Goal: Information Seeking & Learning: Learn about a topic

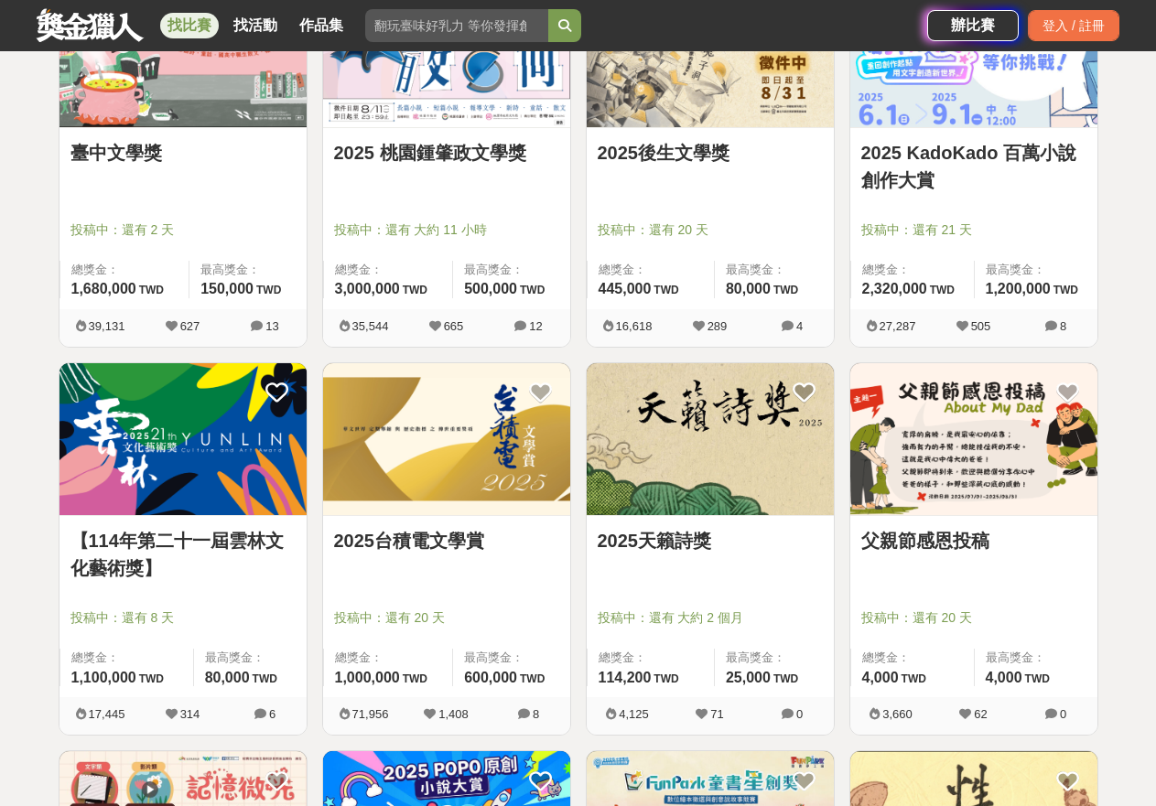
scroll to position [732, 0]
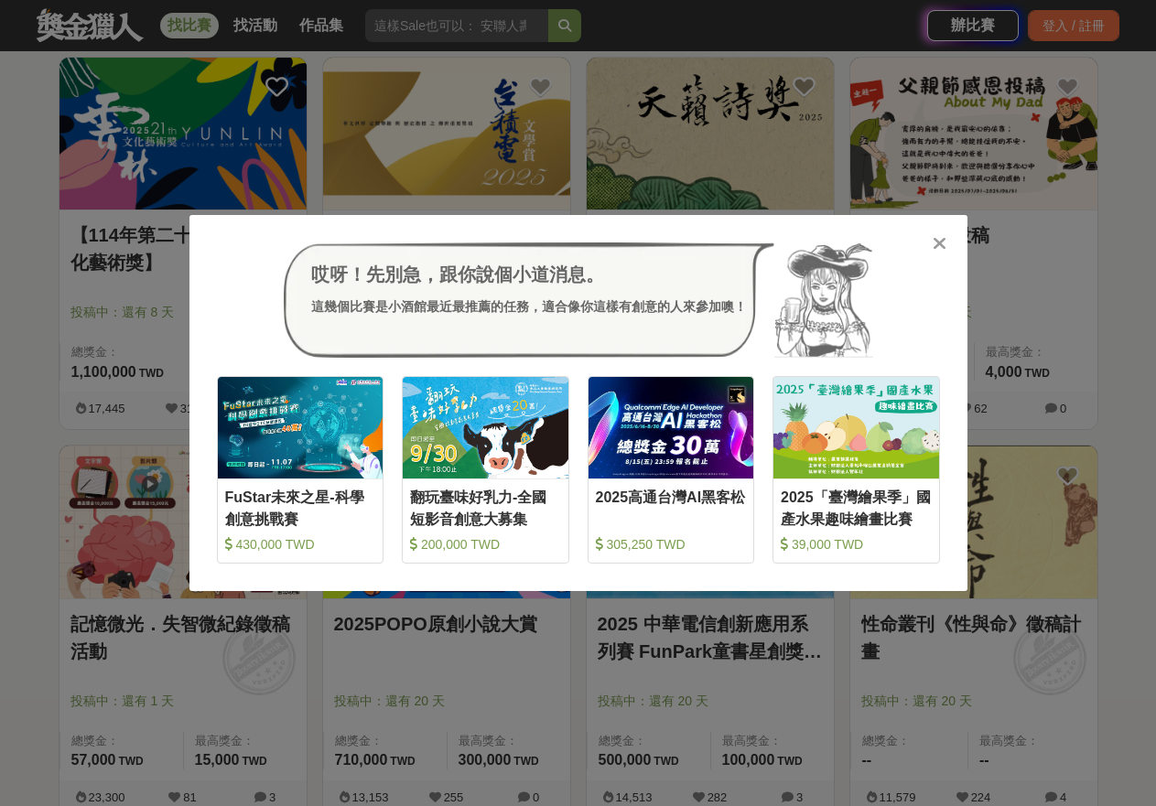
click at [935, 242] on icon at bounding box center [940, 243] width 14 height 18
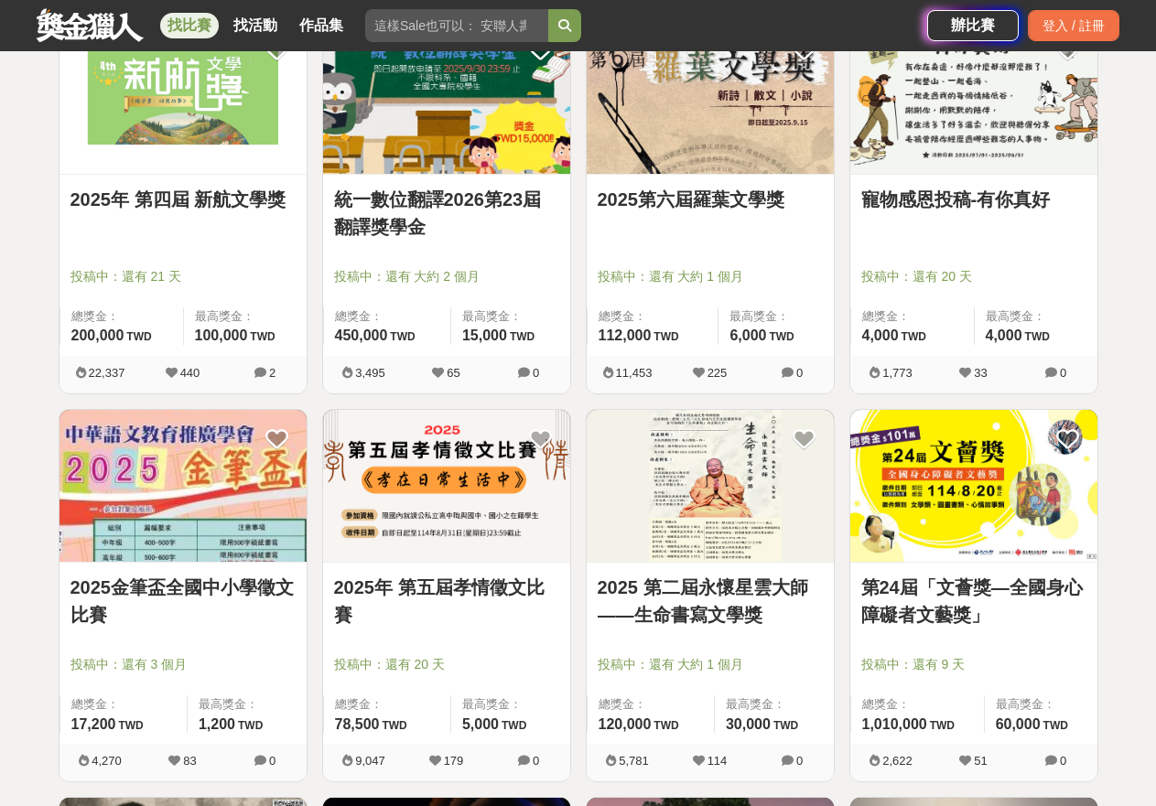
scroll to position [1281, 0]
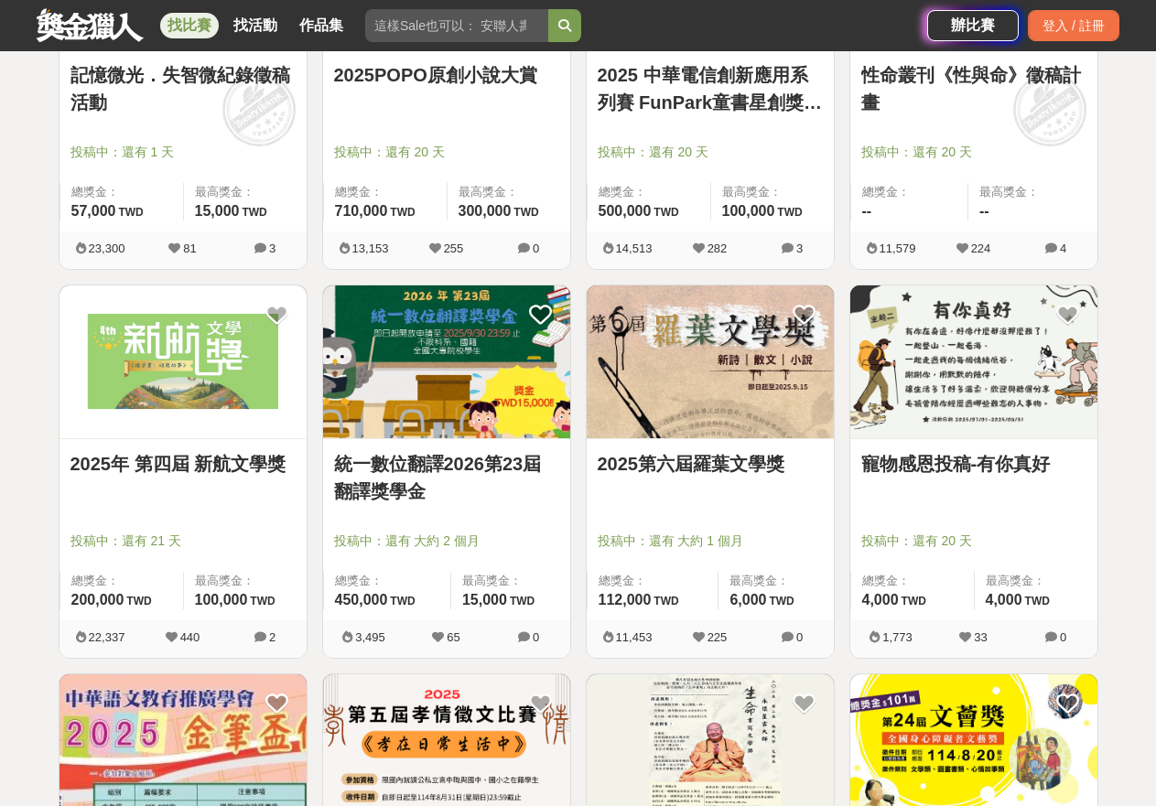
click at [427, 20] on input "search" at bounding box center [456, 25] width 183 height 33
type input "画"
type input "花"
click at [548, 9] on button "submit" at bounding box center [564, 25] width 33 height 33
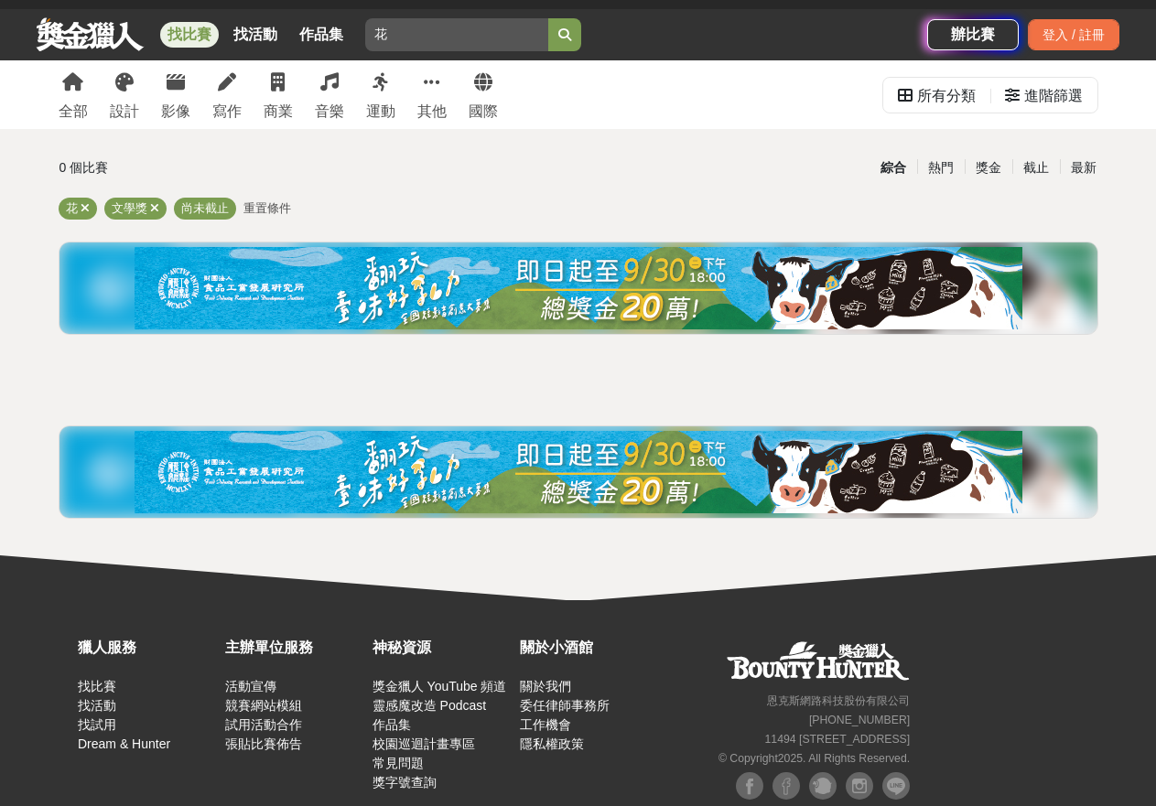
scroll to position [80, 0]
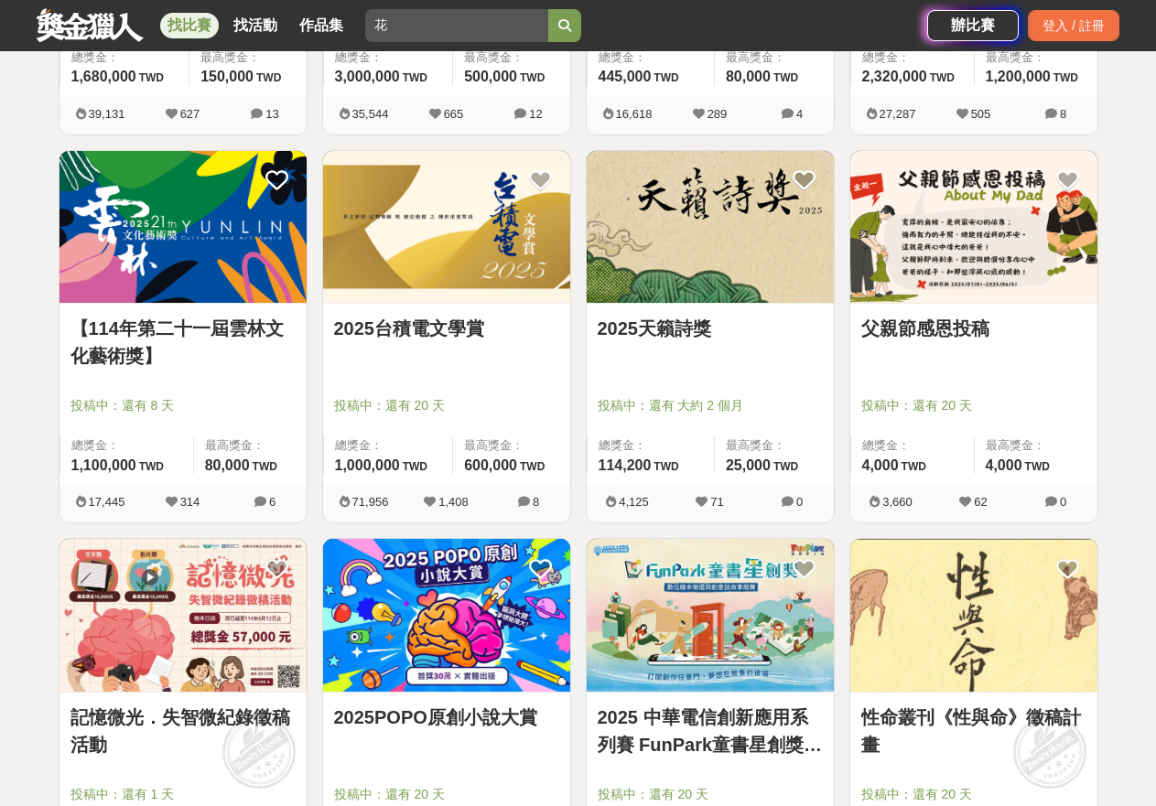
scroll to position [606, 0]
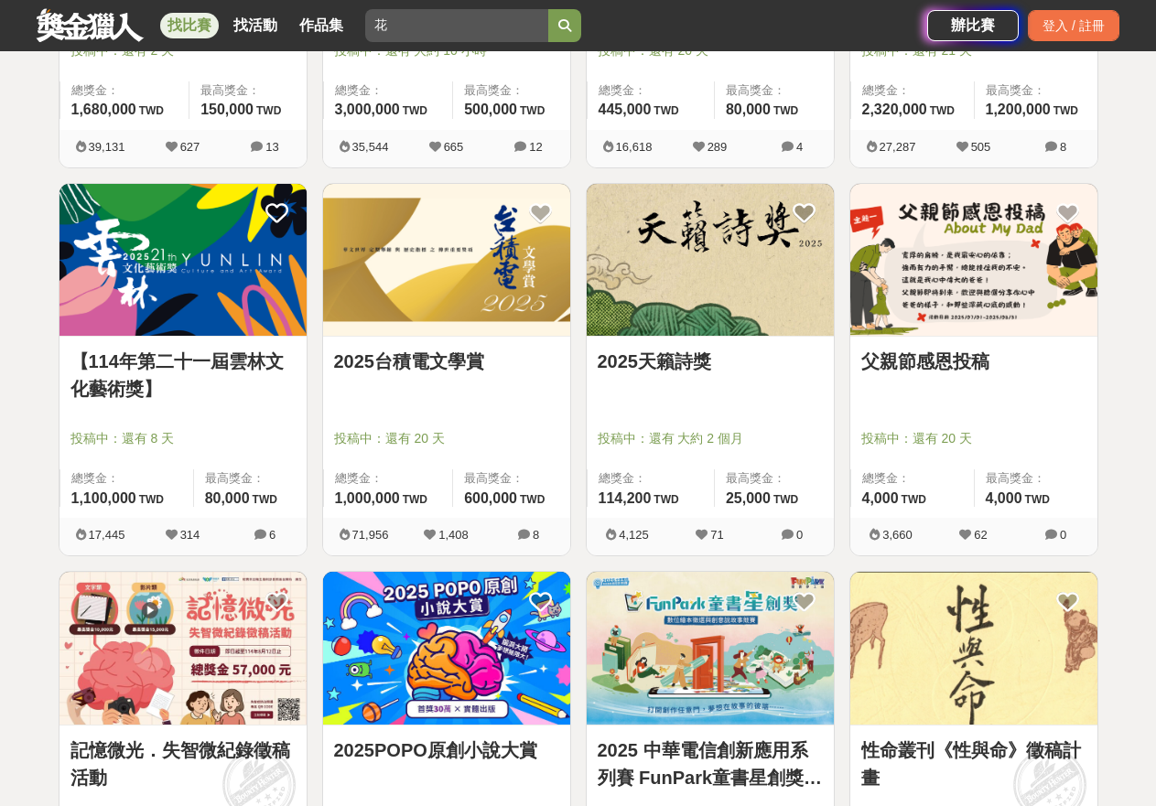
drag, startPoint x: 419, startPoint y: 384, endPoint x: 454, endPoint y: 365, distance: 39.3
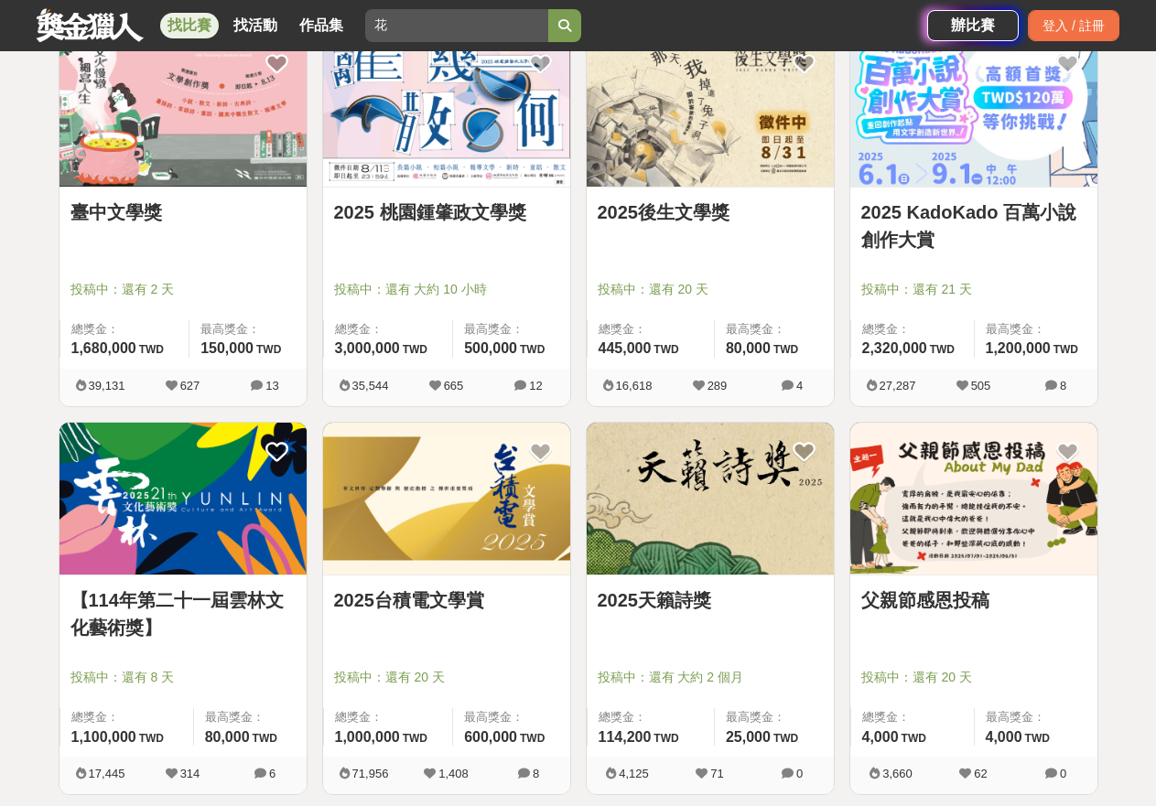
scroll to position [331, 0]
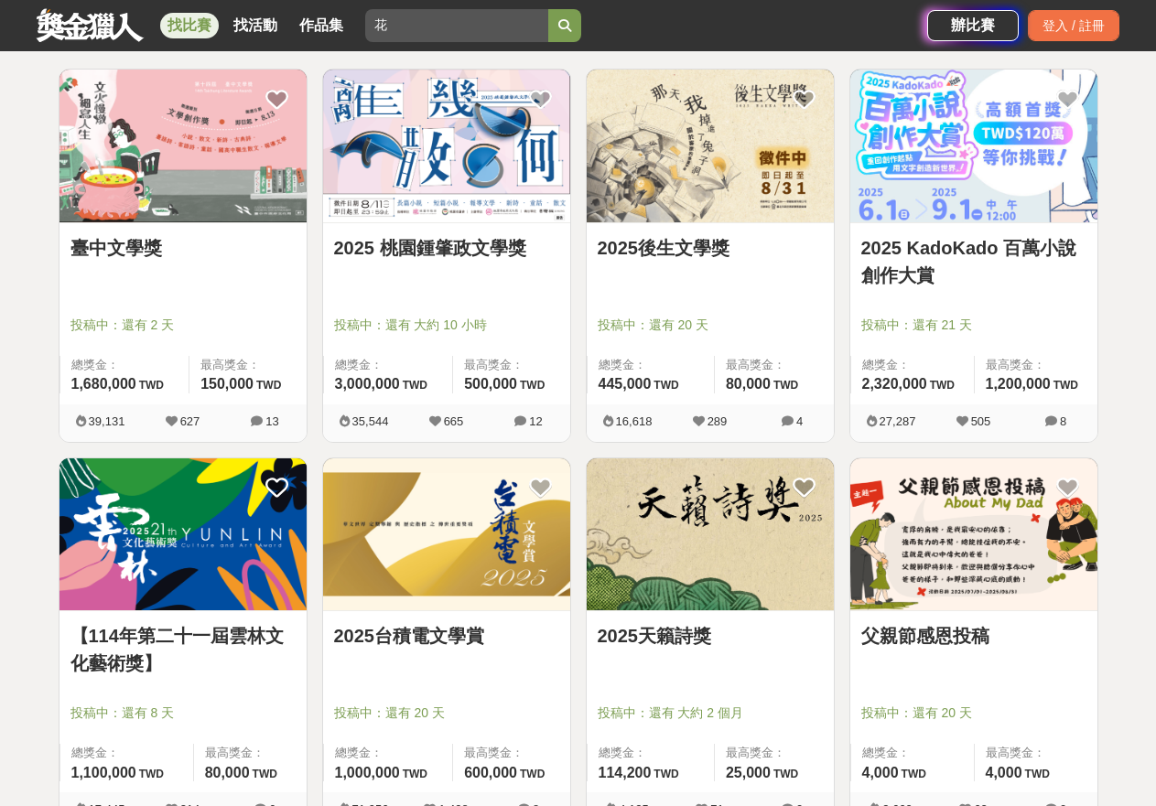
drag, startPoint x: 169, startPoint y: 546, endPoint x: 0, endPoint y: 558, distance: 169.8
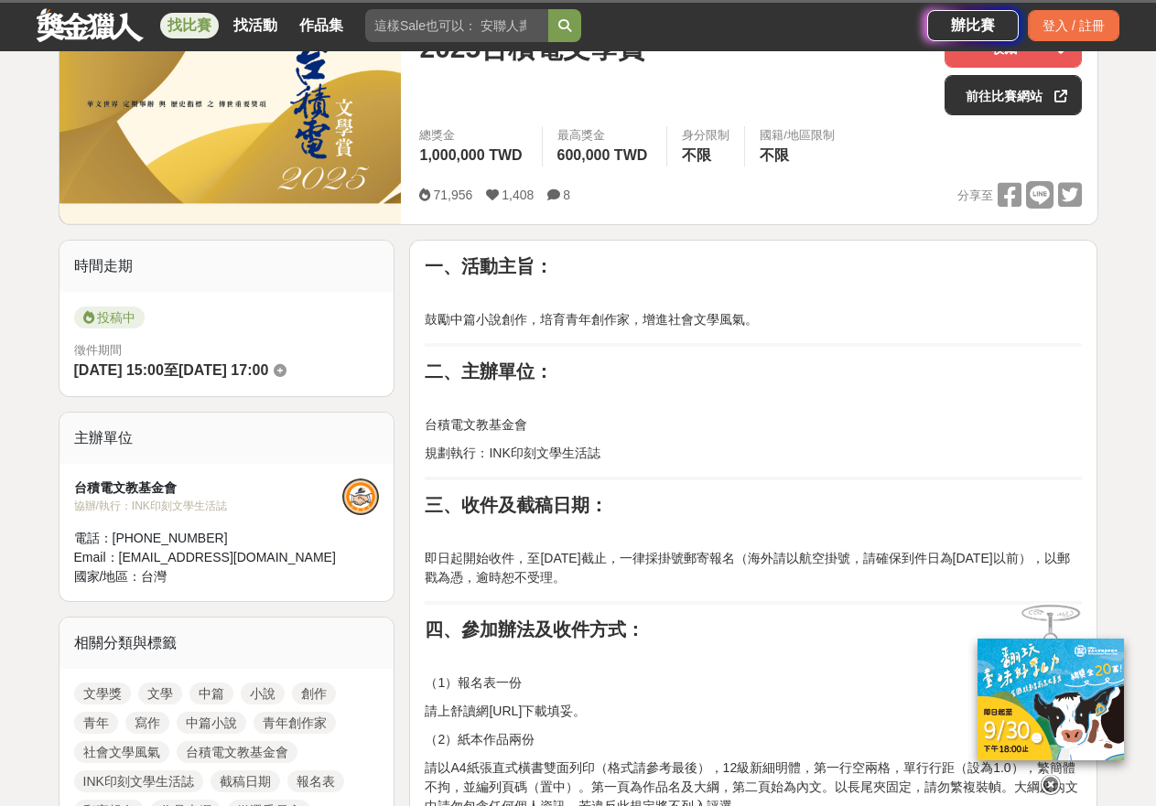
scroll to position [92, 0]
